Goal: Transaction & Acquisition: Purchase product/service

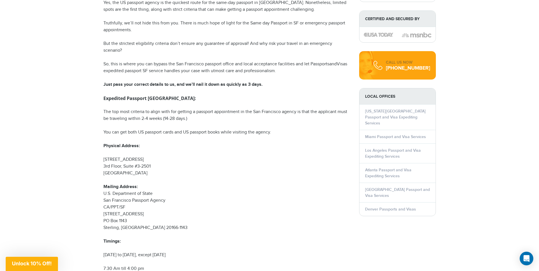
scroll to position [247, 0]
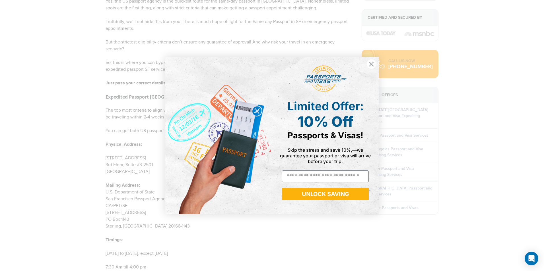
drag, startPoint x: 540, startPoint y: 39, endPoint x: 530, endPoint y: 90, distance: 51.8
click at [370, 63] on icon "Close dialog" at bounding box center [371, 64] width 4 height 4
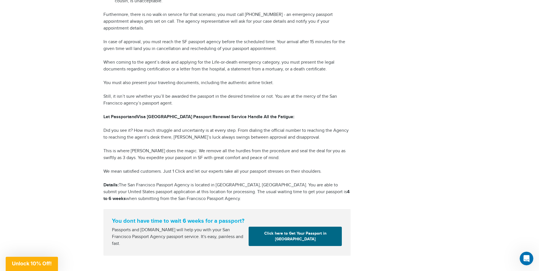
scroll to position [815, 0]
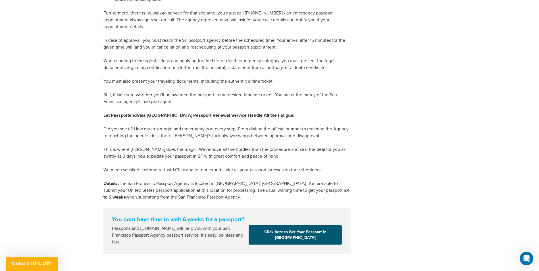
click at [292, 238] on link "Click here to Get Your Passport in San Francisco" at bounding box center [295, 234] width 93 height 19
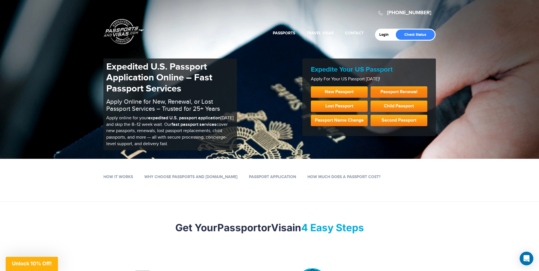
click at [397, 92] on link "Passport Renewal" at bounding box center [399, 91] width 57 height 11
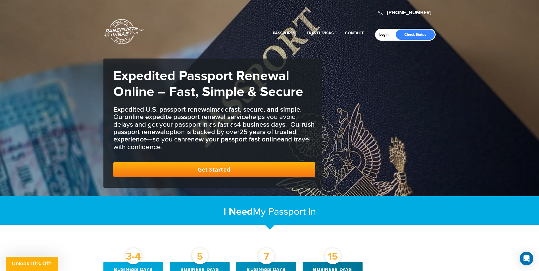
click at [213, 170] on link "Get Started" at bounding box center [214, 169] width 202 height 15
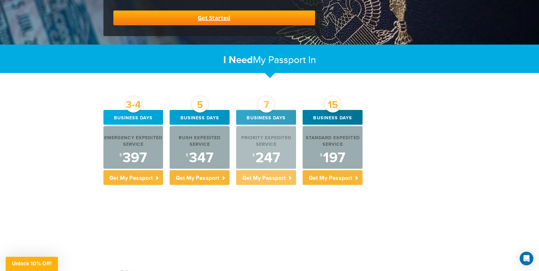
scroll to position [154, 0]
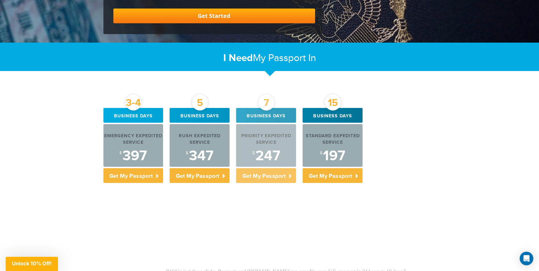
click at [267, 178] on p "Get My Passport" at bounding box center [266, 175] width 60 height 15
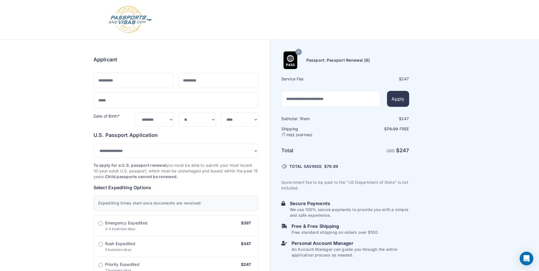
select select "*******"
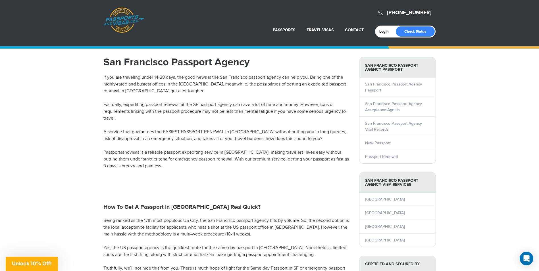
click at [214, 23] on div "800-860-8610 Passports & Visas.com" at bounding box center [270, 14] width 332 height 22
